Goal: Understand process/instructions: Learn about a topic

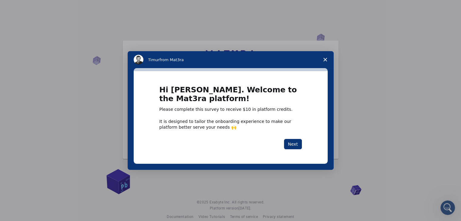
click at [296, 138] on div "Hi [PERSON_NAME]. Welcome to the Mat3ra platform! Please complete this survey t…" at bounding box center [230, 117] width 142 height 63
click at [294, 142] on button "Next" at bounding box center [293, 144] width 18 height 10
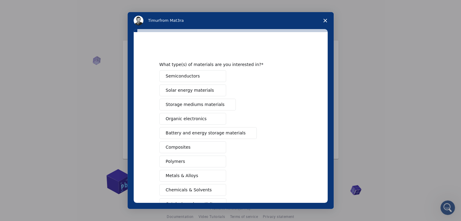
click at [205, 119] on button "Organic electronics" at bounding box center [192, 119] width 67 height 12
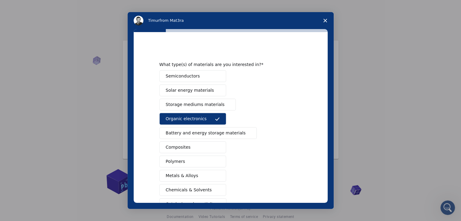
scroll to position [70, 0]
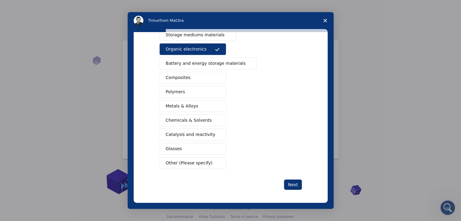
click at [193, 133] on span "Catalysis and reactivity" at bounding box center [191, 134] width 50 height 6
drag, startPoint x: 185, startPoint y: 116, endPoint x: 184, endPoint y: 126, distance: 9.7
click at [185, 117] on span "Chemicals & Solvents" at bounding box center [189, 120] width 46 height 6
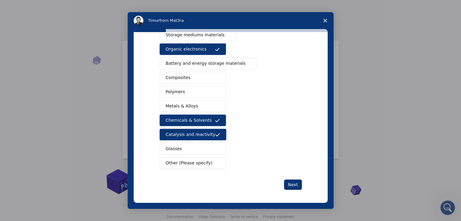
click at [199, 160] on span "Other (Please specify)" at bounding box center [189, 163] width 47 height 6
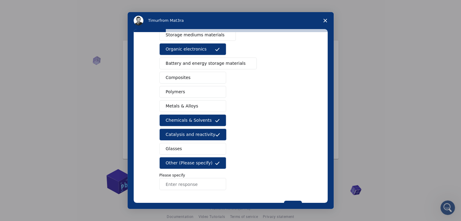
click at [187, 185] on input "Enter response" at bounding box center [192, 184] width 67 height 12
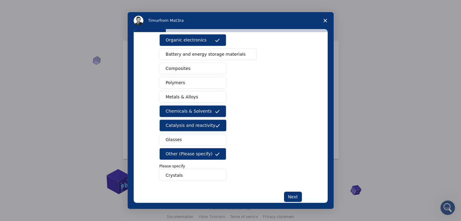
scroll to position [91, 0]
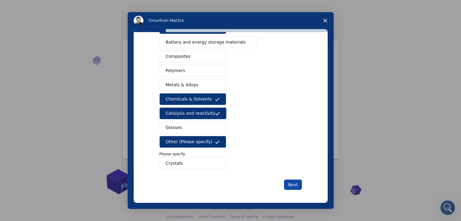
type input "Crystals"
click at [294, 182] on button "Next" at bounding box center [293, 185] width 18 height 10
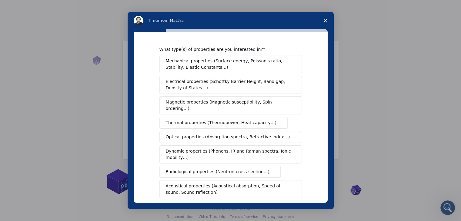
click at [206, 134] on span "Optical properties (Absorption spectra, Refractive index…)" at bounding box center [228, 137] width 124 height 6
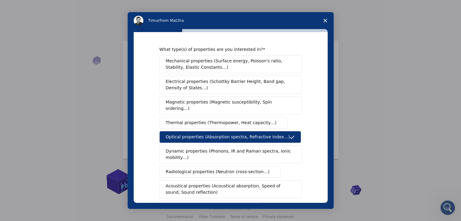
scroll to position [91, 0]
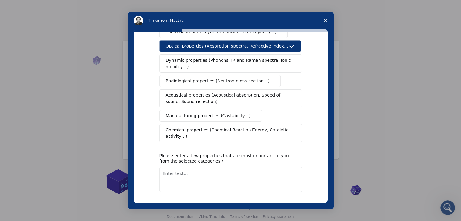
click at [205, 58] on span "Dynamic properties (Phonons, IR and Raman spectra, Ionic mobility…)" at bounding box center [229, 63] width 126 height 13
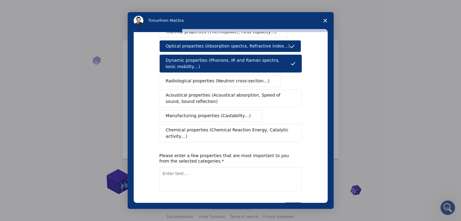
drag, startPoint x: 207, startPoint y: 72, endPoint x: 207, endPoint y: 77, distance: 4.8
click at [207, 78] on span "Radiological properties (Neutron cross-section…)" at bounding box center [218, 81] width 104 height 6
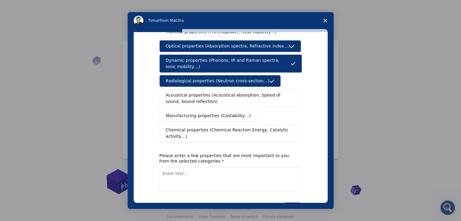
click at [228, 127] on span "Chemical properties (Chemical Reaction Energy, Catalytic activity…)" at bounding box center [228, 133] width 125 height 13
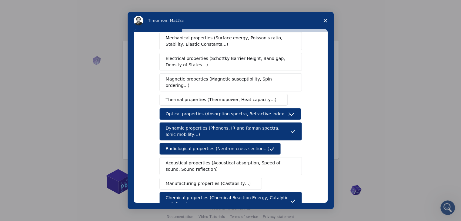
scroll to position [0, 0]
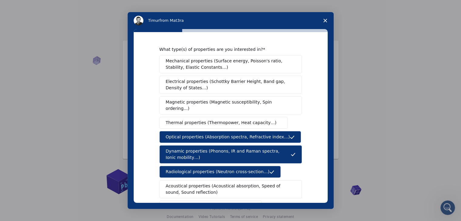
click at [207, 120] on span "Thermal properties (Thermopower, Heat capacity…)" at bounding box center [221, 123] width 111 height 6
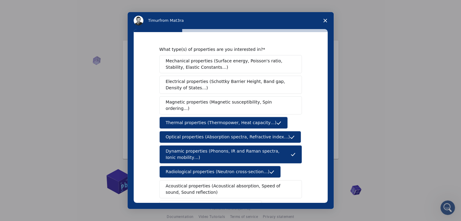
scroll to position [101, 0]
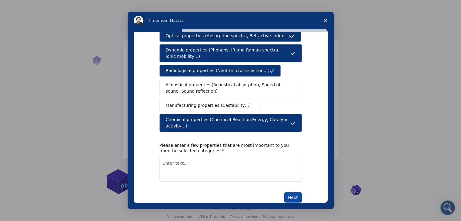
click at [287, 192] on button "Next" at bounding box center [293, 197] width 18 height 10
click at [239, 164] on textarea "Enter text..." at bounding box center [230, 169] width 142 height 25
type textarea "supramolecular chemsitry"
click at [289, 192] on button "Next" at bounding box center [293, 197] width 18 height 10
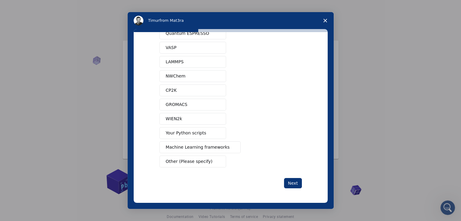
scroll to position [0, 0]
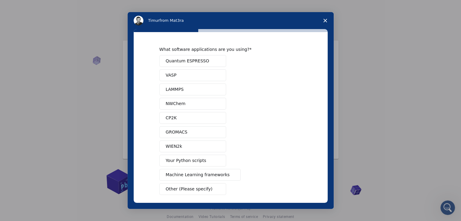
click at [187, 133] on button "GROMACS" at bounding box center [192, 132] width 67 height 12
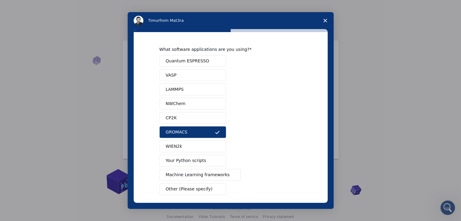
click at [205, 159] on button "Your Python scripts" at bounding box center [192, 161] width 67 height 12
click at [189, 101] on button "NWChem" at bounding box center [192, 104] width 67 height 12
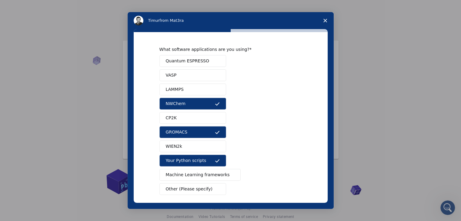
click at [210, 62] on button "Quantum ESPRESSO" at bounding box center [192, 61] width 67 height 12
click at [206, 72] on button "VASP" at bounding box center [192, 75] width 67 height 12
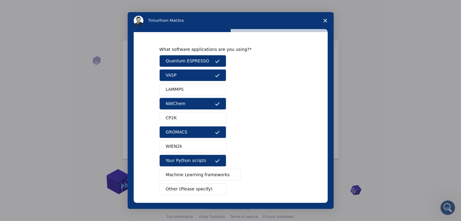
click at [200, 84] on button "LAMMPS" at bounding box center [192, 90] width 67 height 12
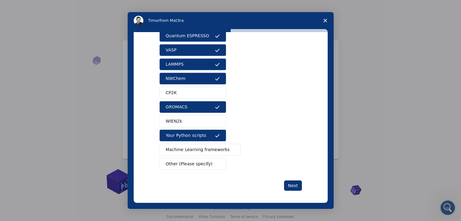
scroll to position [26, 0]
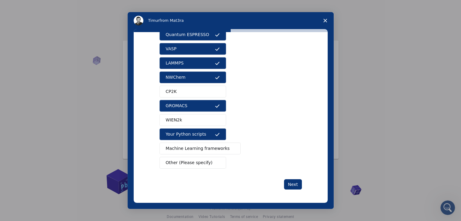
click at [208, 94] on button "CP2K" at bounding box center [192, 92] width 67 height 12
click at [214, 147] on span "Machine Learning frameworks" at bounding box center [198, 148] width 64 height 6
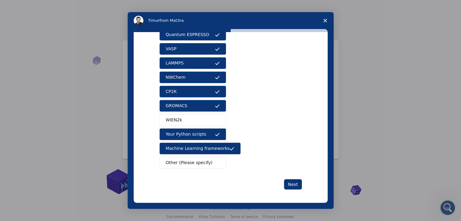
click at [201, 117] on button "WIEN2k" at bounding box center [192, 120] width 67 height 12
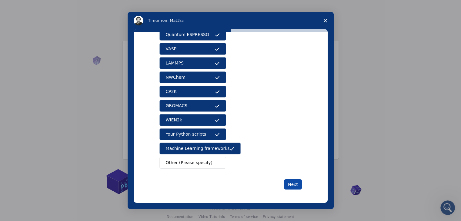
click at [292, 184] on button "Next" at bounding box center [293, 184] width 18 height 10
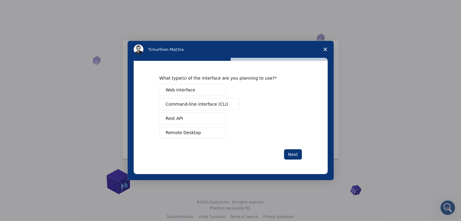
scroll to position [0, 0]
click at [201, 101] on span "Command-line interface (CLI)" at bounding box center [197, 104] width 62 height 6
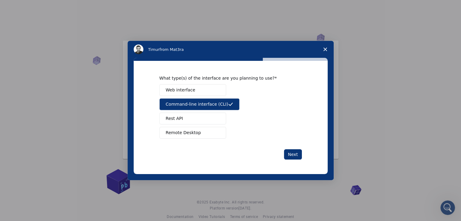
click at [200, 135] on button "Remote Desktop" at bounding box center [192, 133] width 67 height 12
click at [200, 87] on button "Web interface" at bounding box center [192, 90] width 67 height 12
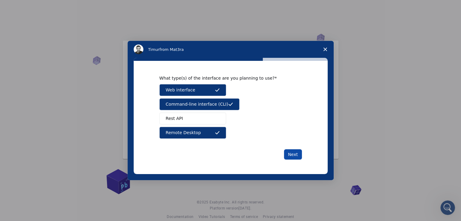
click at [294, 154] on button "Next" at bounding box center [293, 154] width 18 height 10
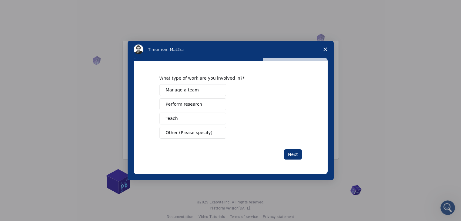
drag, startPoint x: 198, startPoint y: 103, endPoint x: 200, endPoint y: 108, distance: 5.1
click at [198, 103] on button "Perform research" at bounding box center [192, 104] width 67 height 12
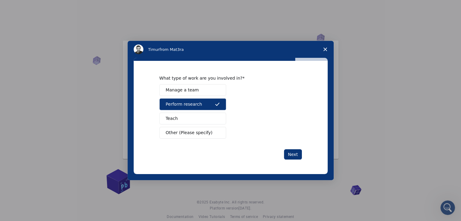
click at [204, 89] on button "Manage a team" at bounding box center [192, 90] width 67 height 12
click at [210, 114] on button "Teach" at bounding box center [192, 119] width 67 height 12
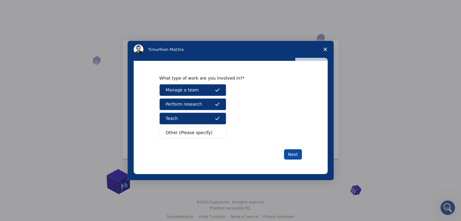
click at [298, 152] on button "Next" at bounding box center [293, 154] width 18 height 10
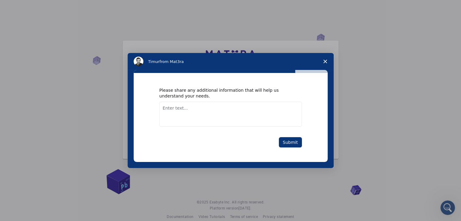
click at [171, 107] on textarea "Enter text..." at bounding box center [230, 114] width 142 height 25
type textarea "i am computational chemist and want to further understand these softwarers"
click at [291, 142] on button "Submit" at bounding box center [290, 142] width 23 height 10
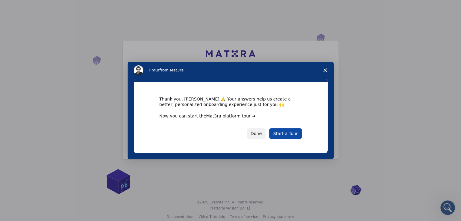
click at [282, 132] on link "Start a Tour" at bounding box center [285, 133] width 32 height 10
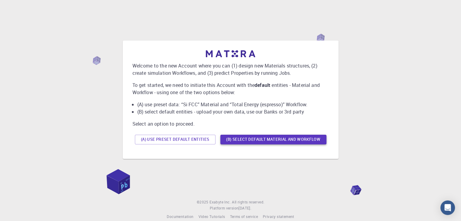
click at [285, 138] on button "(B) Select default material and workflow" at bounding box center [273, 140] width 106 height 10
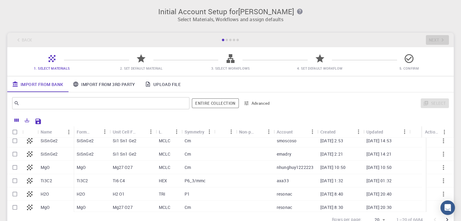
scroll to position [192, 0]
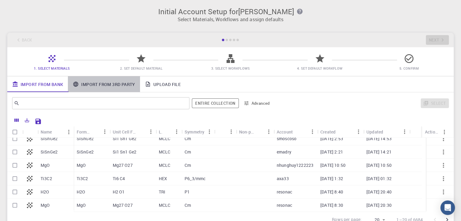
click at [98, 84] on link "Import From 3rd Party" at bounding box center [104, 84] width 72 height 16
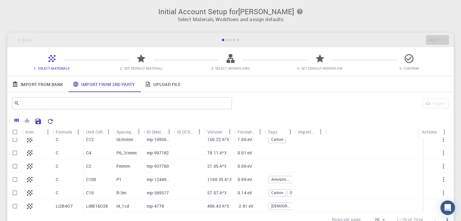
scroll to position [0, 0]
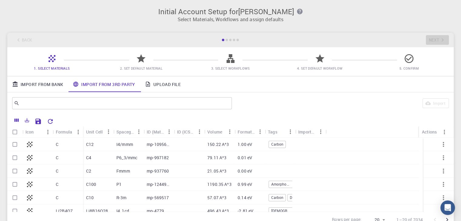
click at [101, 146] on div "C12" at bounding box center [98, 144] width 30 height 13
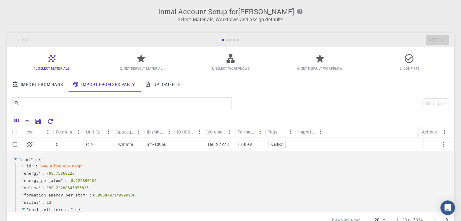
click at [171, 85] on link "Upload File" at bounding box center [162, 84] width 45 height 16
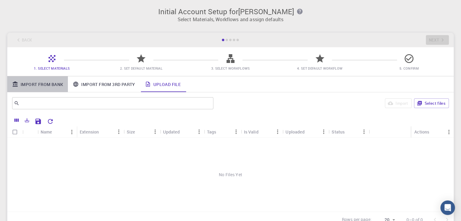
click at [39, 84] on link "Import From Bank" at bounding box center [37, 84] width 61 height 16
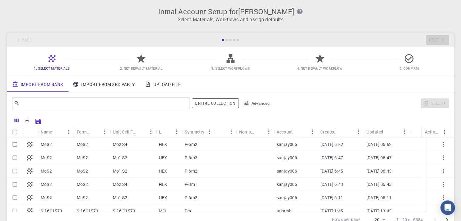
click at [88, 142] on div "MoS2" at bounding box center [92, 144] width 36 height 13
checkbox input "true"
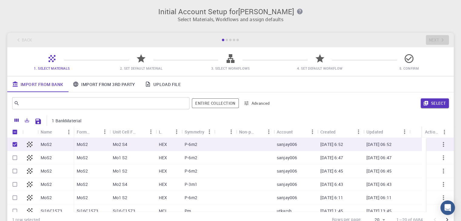
click at [298, 110] on div "Select" at bounding box center [362, 103] width 174 height 15
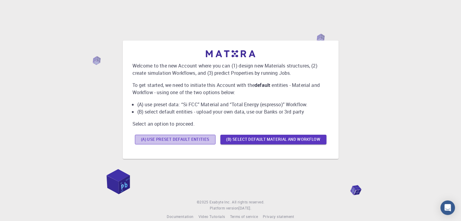
click at [173, 139] on button "(A) Use preset default entities" at bounding box center [175, 140] width 81 height 10
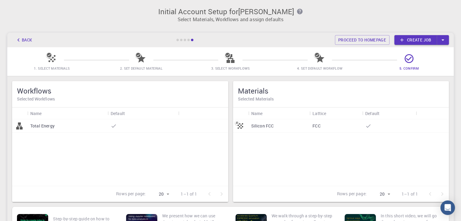
click at [111, 120] on div at bounding box center [143, 125] width 71 height 13
